Goal: Task Accomplishment & Management: Manage account settings

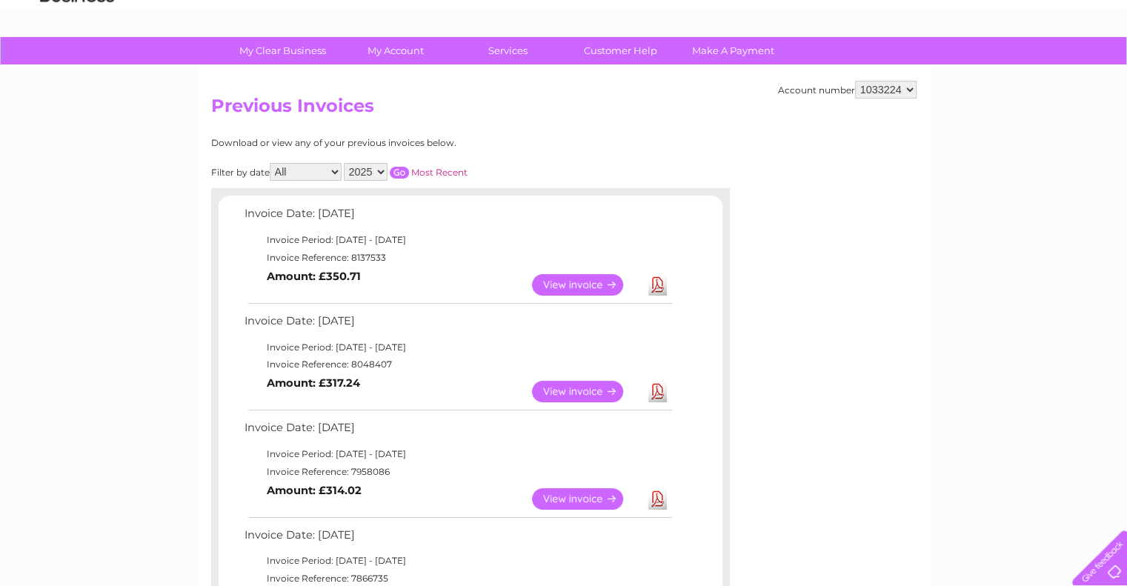
scroll to position [74, 0]
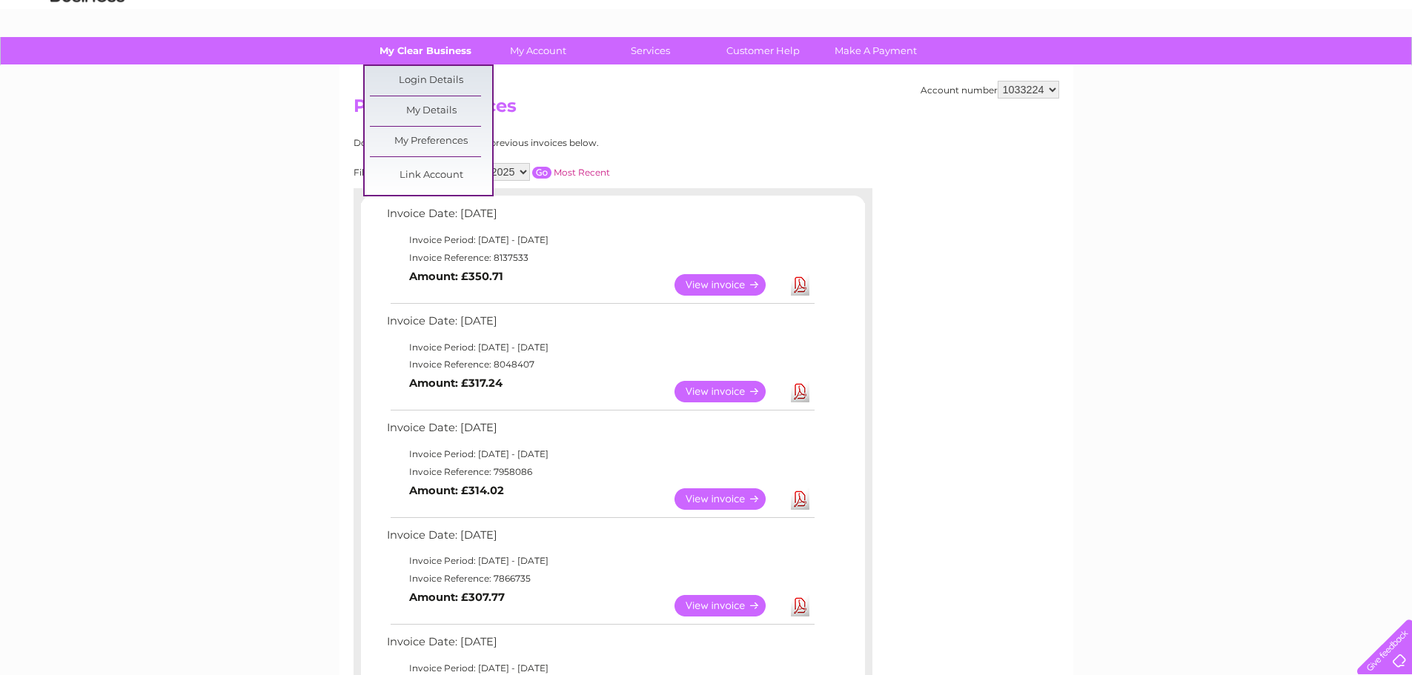
click at [443, 49] on link "My Clear Business" at bounding box center [425, 50] width 122 height 27
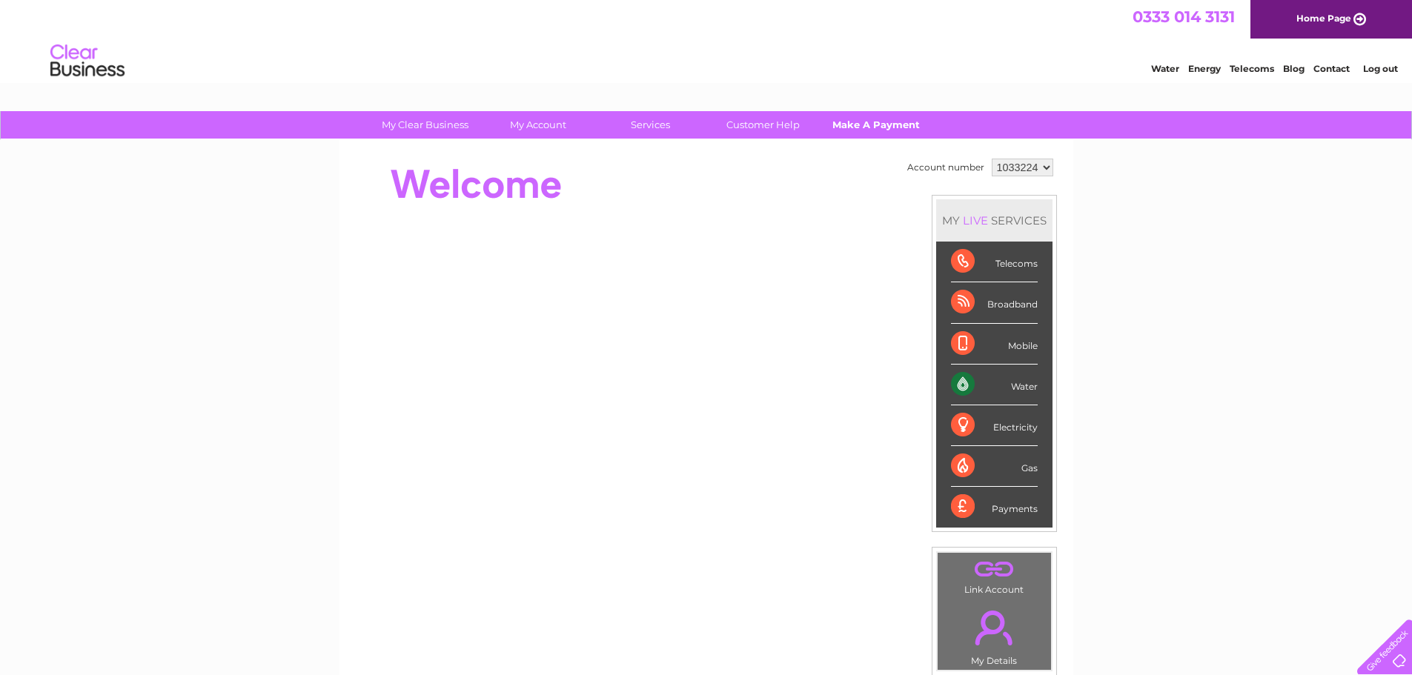
click at [904, 119] on link "Make A Payment" at bounding box center [875, 124] width 122 height 27
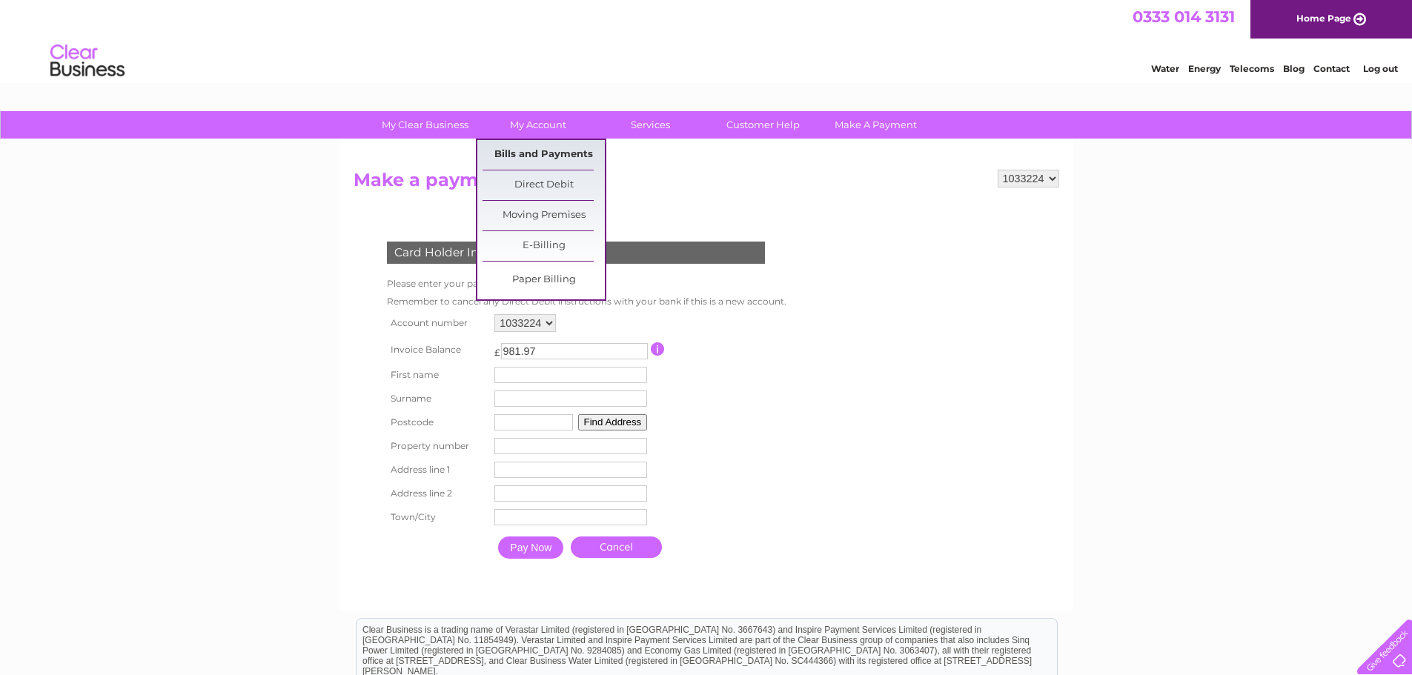
click at [551, 156] on link "Bills and Payments" at bounding box center [543, 155] width 122 height 30
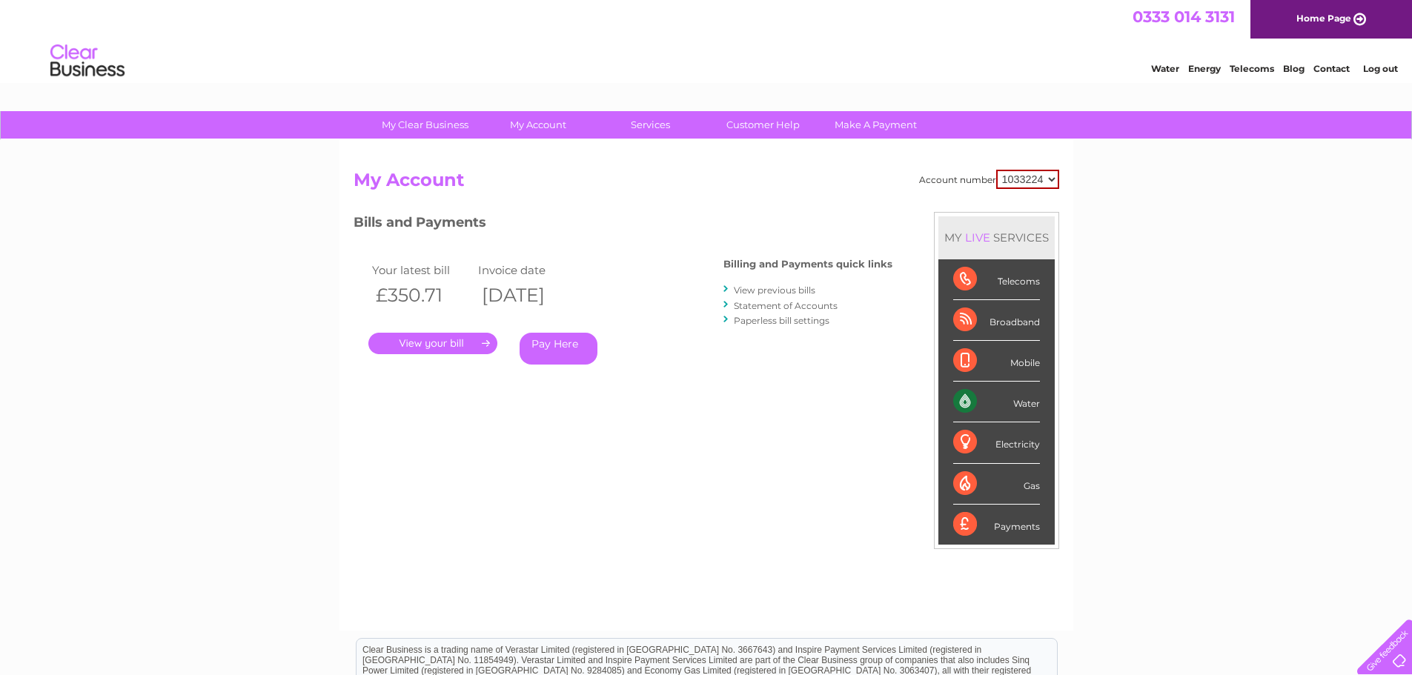
click at [782, 288] on link "View previous bills" at bounding box center [775, 290] width 82 height 11
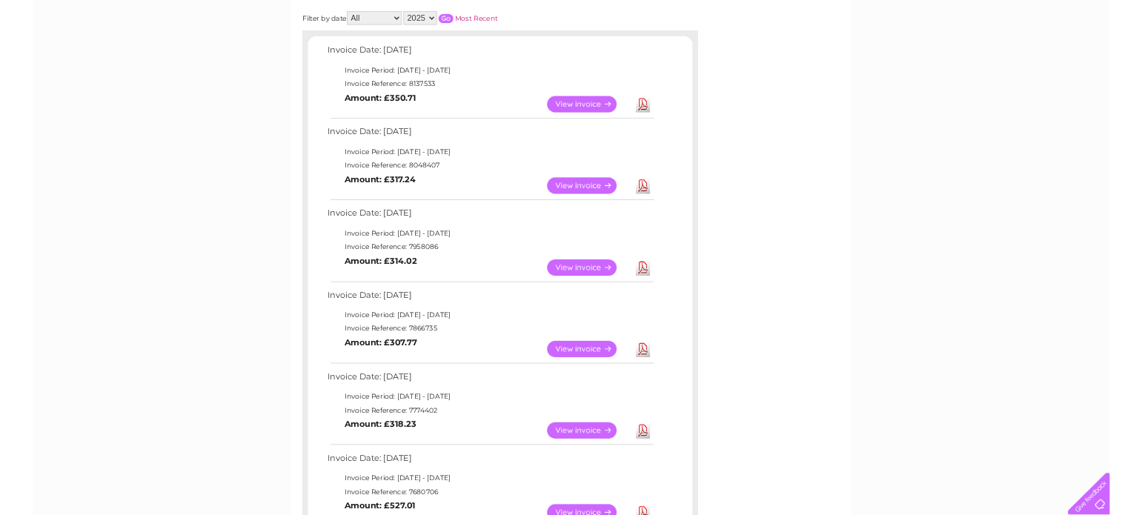
scroll to position [74, 0]
